Goal: Check status: Check status

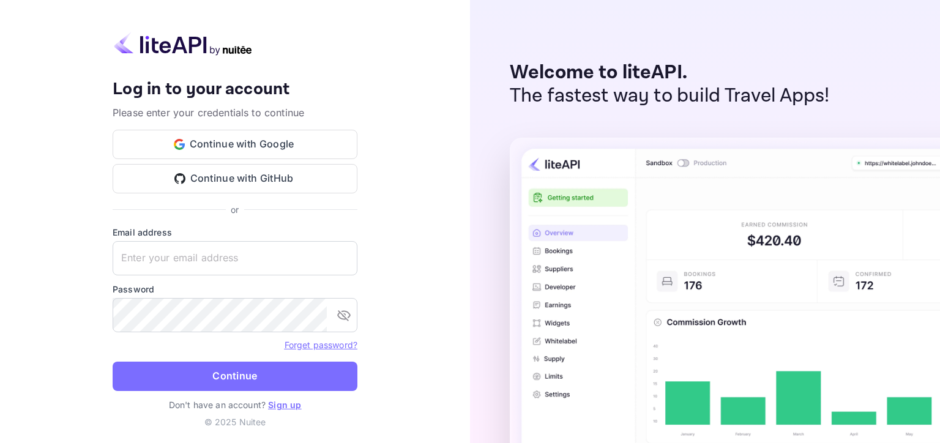
type input "[EMAIL_ADDRESS][DOMAIN_NAME]"
click at [217, 368] on button "Continue" at bounding box center [235, 376] width 245 height 29
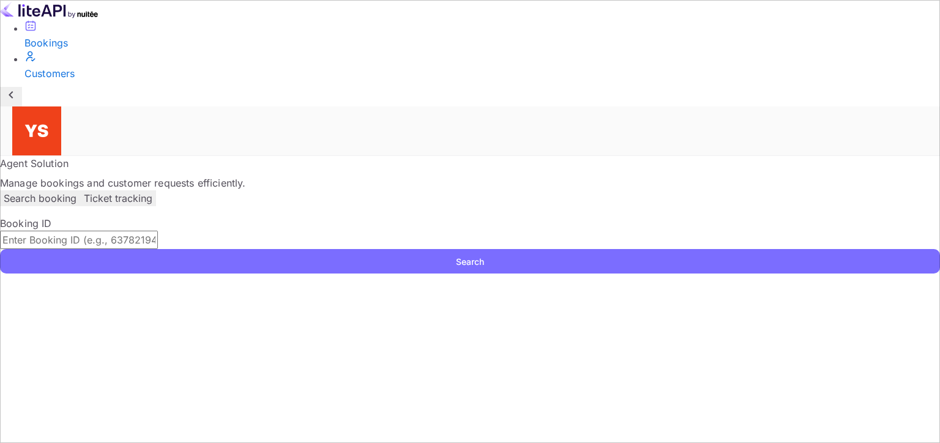
click at [158, 231] on input "text" at bounding box center [79, 240] width 158 height 18
paste input "9300648"
type input "9300648"
click at [0, 249] on button "Search" at bounding box center [470, 261] width 940 height 24
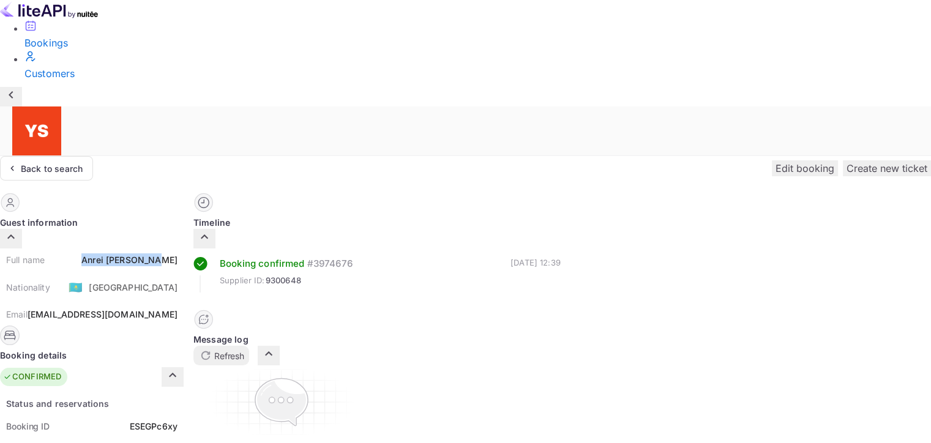
drag, startPoint x: 452, startPoint y: 144, endPoint x: 537, endPoint y: 139, distance: 84.5
click at [184, 248] on div "Full name [PERSON_NAME] Nationality 🇰🇿 [DEMOGRAPHIC_DATA] Email [EMAIL_ADDRESS]…" at bounding box center [92, 286] width 184 height 77
copy div "[PERSON_NAME]"
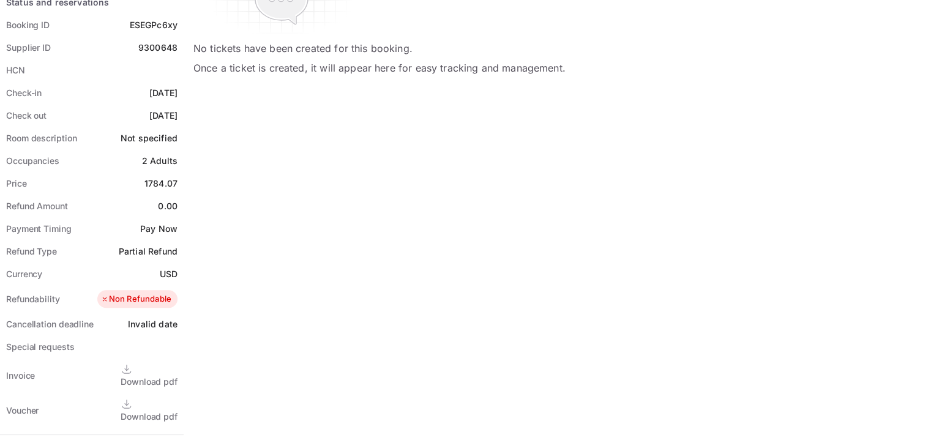
scroll to position [396, 0]
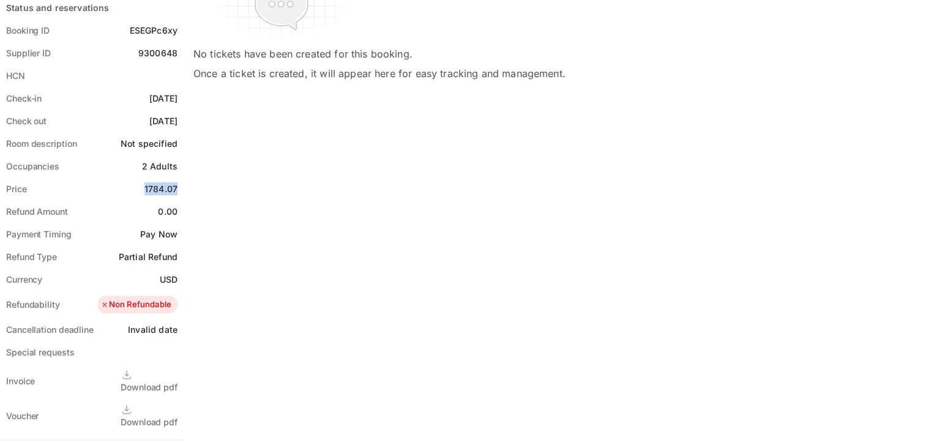
drag, startPoint x: 495, startPoint y: 65, endPoint x: 533, endPoint y: 64, distance: 38.6
click at [184, 64] on div "Status and reservations Booking ID ESEGPc6xy Supplier ID 9300648 HCN Check-in […" at bounding box center [92, 329] width 184 height 667
copy div "1784.07"
